Goal: Navigation & Orientation: Find specific page/section

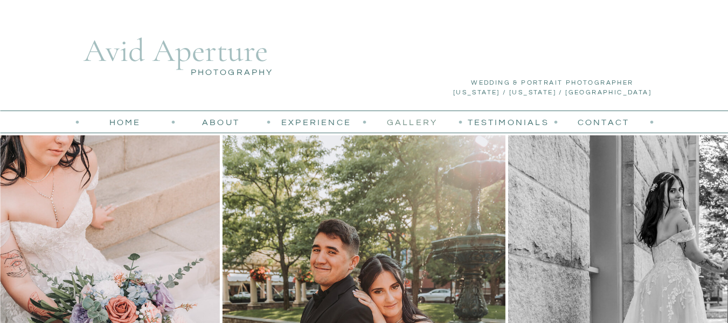
click at [417, 123] on nav "Gallery" at bounding box center [412, 122] width 74 height 12
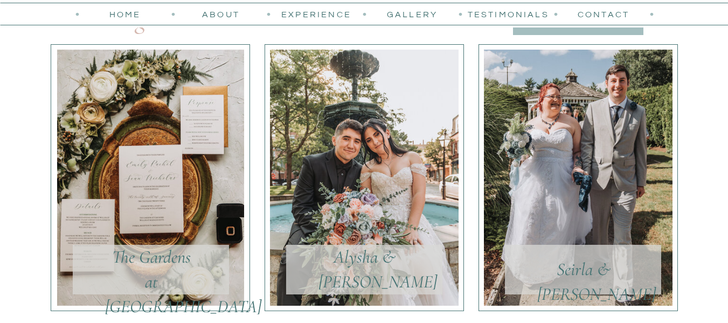
scroll to position [254, 0]
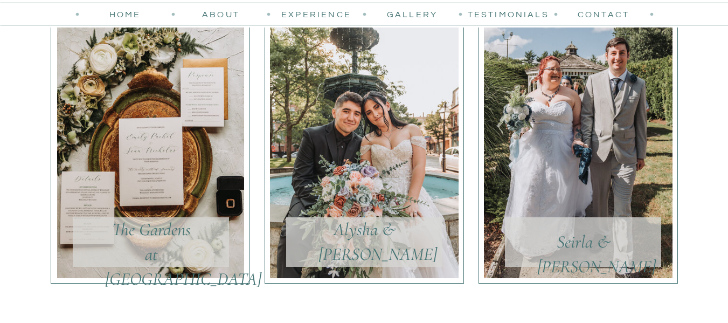
click at [163, 119] on div at bounding box center [150, 150] width 187 height 256
click at [394, 184] on div at bounding box center [364, 150] width 189 height 256
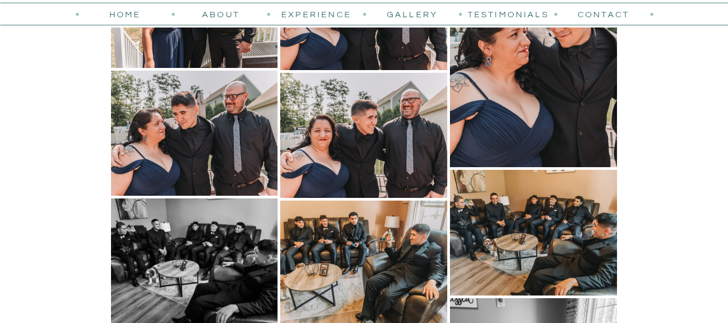
scroll to position [3041, 0]
